Goal: Task Accomplishment & Management: Use online tool/utility

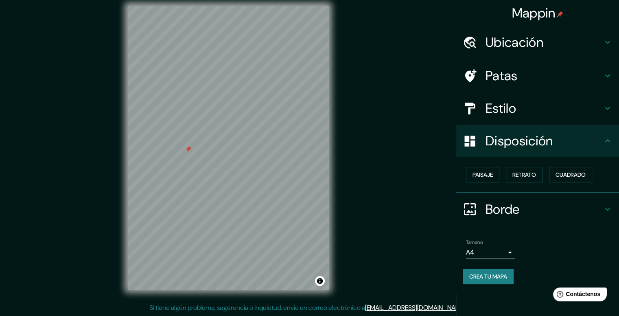
click at [188, 150] on div at bounding box center [188, 149] width 7 height 7
click at [495, 177] on button "Paisaje" at bounding box center [482, 174] width 33 height 15
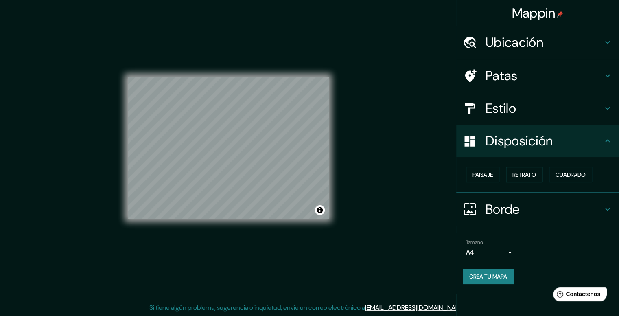
click at [518, 173] on font "Retrato" at bounding box center [525, 174] width 24 height 7
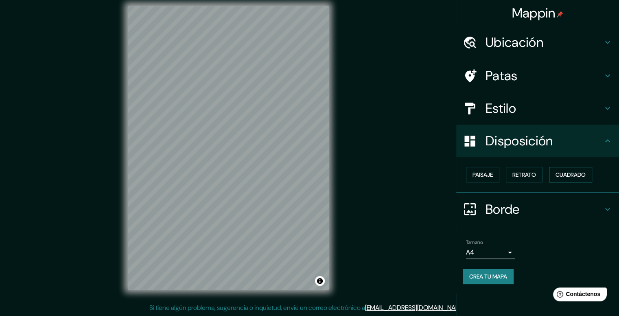
click at [561, 172] on font "Cuadrado" at bounding box center [571, 174] width 30 height 7
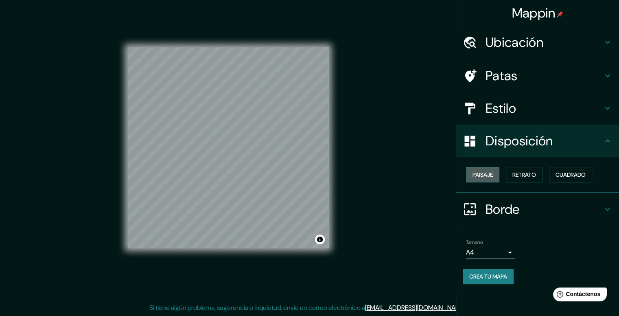
click at [479, 173] on font "Paisaje" at bounding box center [483, 174] width 20 height 7
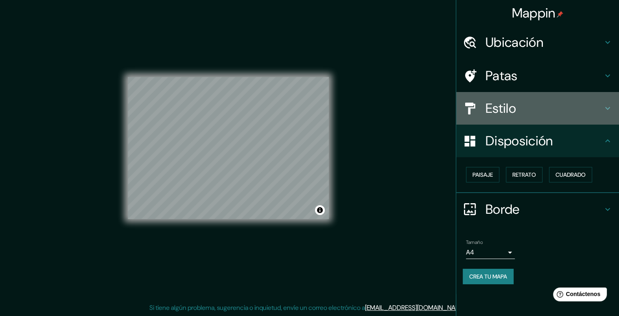
drag, startPoint x: 578, startPoint y: 107, endPoint x: 578, endPoint y: 113, distance: 5.8
click at [578, 107] on h4 "Estilo" at bounding box center [544, 108] width 117 height 16
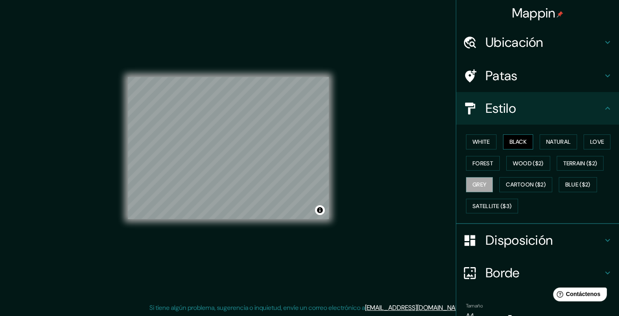
click at [525, 144] on button "Black" at bounding box center [518, 141] width 31 height 15
click at [467, 143] on button "White" at bounding box center [481, 141] width 31 height 15
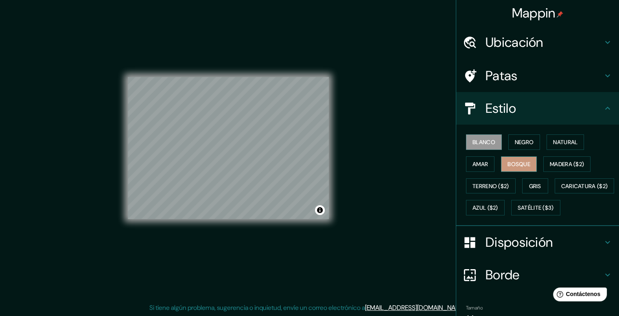
click at [521, 159] on font "Bosque" at bounding box center [519, 164] width 23 height 11
click at [515, 141] on font "Negro" at bounding box center [524, 141] width 19 height 7
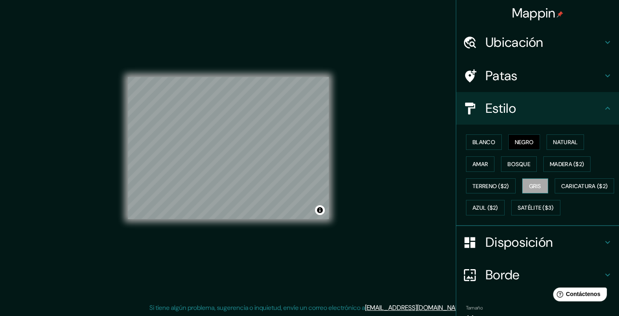
click at [533, 188] on font "Gris" at bounding box center [535, 185] width 12 height 7
click at [516, 251] on font "Disposición" at bounding box center [519, 242] width 67 height 17
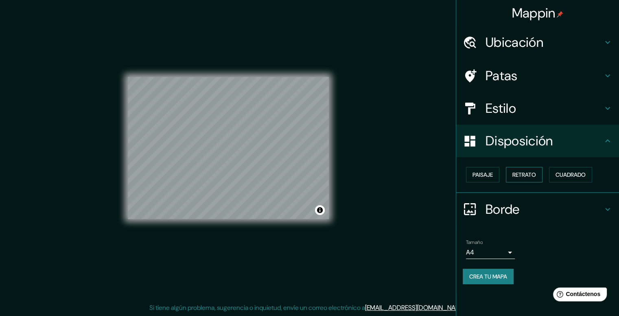
click at [532, 177] on font "Retrato" at bounding box center [525, 174] width 24 height 7
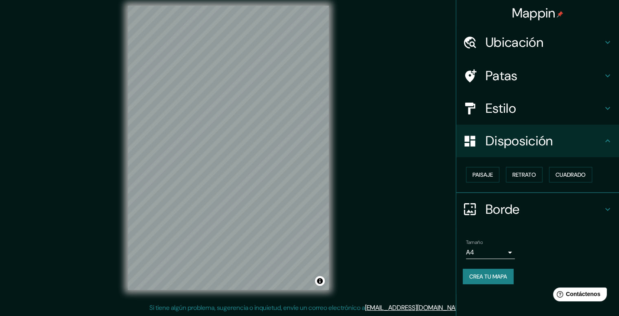
click at [612, 136] on icon at bounding box center [608, 141] width 10 height 10
